Goal: Information Seeking & Learning: Check status

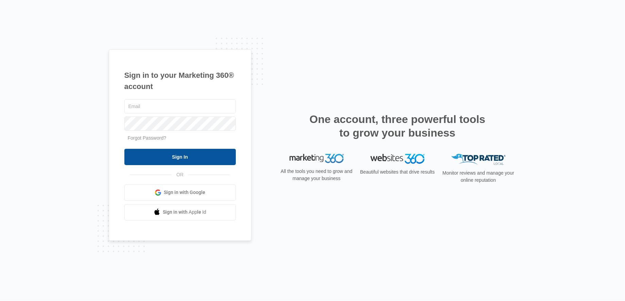
type input "[EMAIL_ADDRESS][DOMAIN_NAME]"
click at [196, 161] on input "Sign In" at bounding box center [179, 157] width 111 height 16
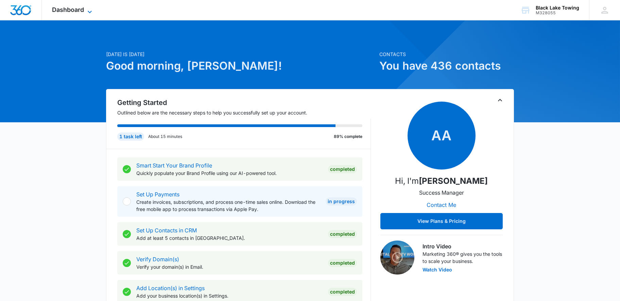
click at [75, 11] on span "Dashboard" at bounding box center [68, 9] width 32 height 7
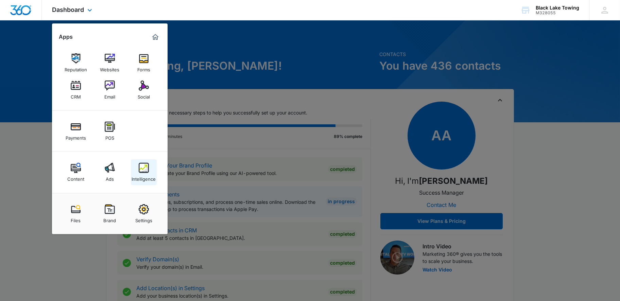
click at [151, 175] on div "Intelligence" at bounding box center [144, 177] width 24 height 9
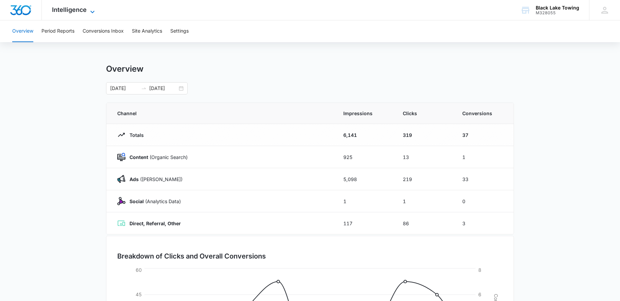
click at [76, 10] on span "Intelligence" at bounding box center [69, 9] width 35 height 7
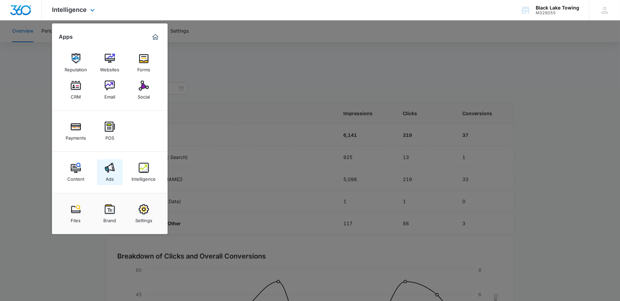
click at [114, 173] on link "Ads" at bounding box center [110, 172] width 26 height 26
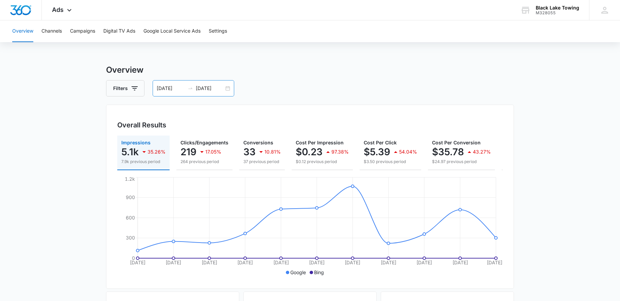
click at [226, 88] on div "[DATE] [DATE]" at bounding box center [194, 88] width 82 height 16
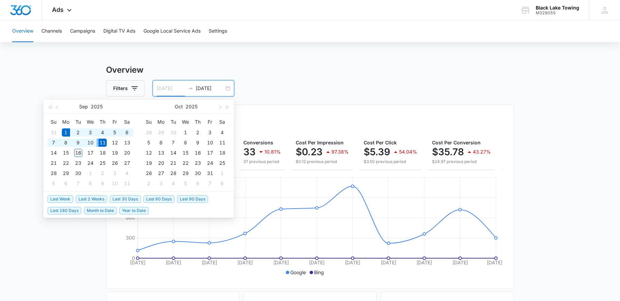
type input "[DATE]"
click at [80, 153] on div "16" at bounding box center [78, 153] width 8 height 8
type input "[DATE]"
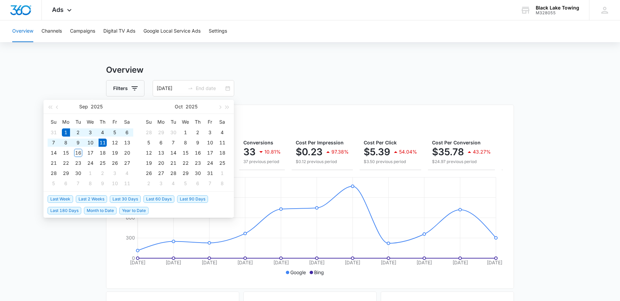
type input "[DATE]"
